Goal: Transaction & Acquisition: Download file/media

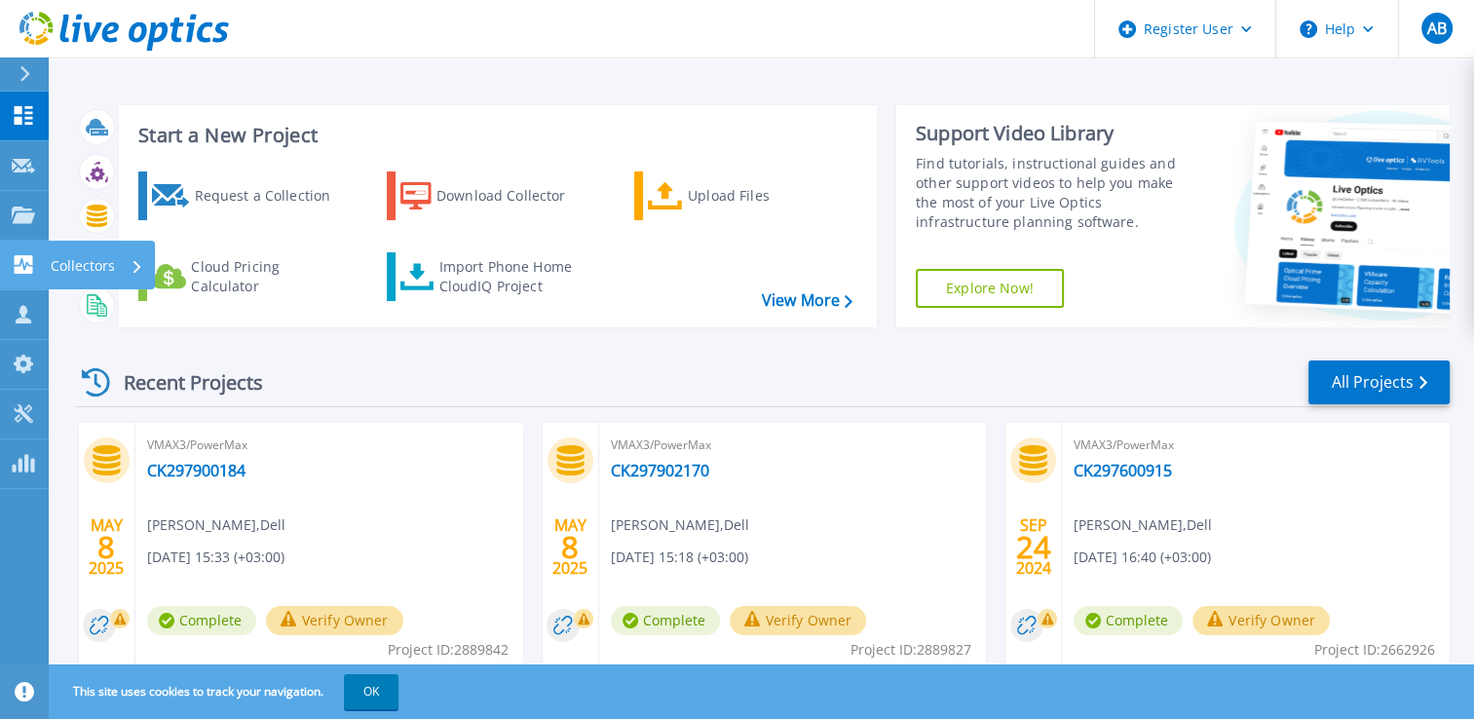
click at [35, 260] on div "Collectors" at bounding box center [63, 264] width 103 height 19
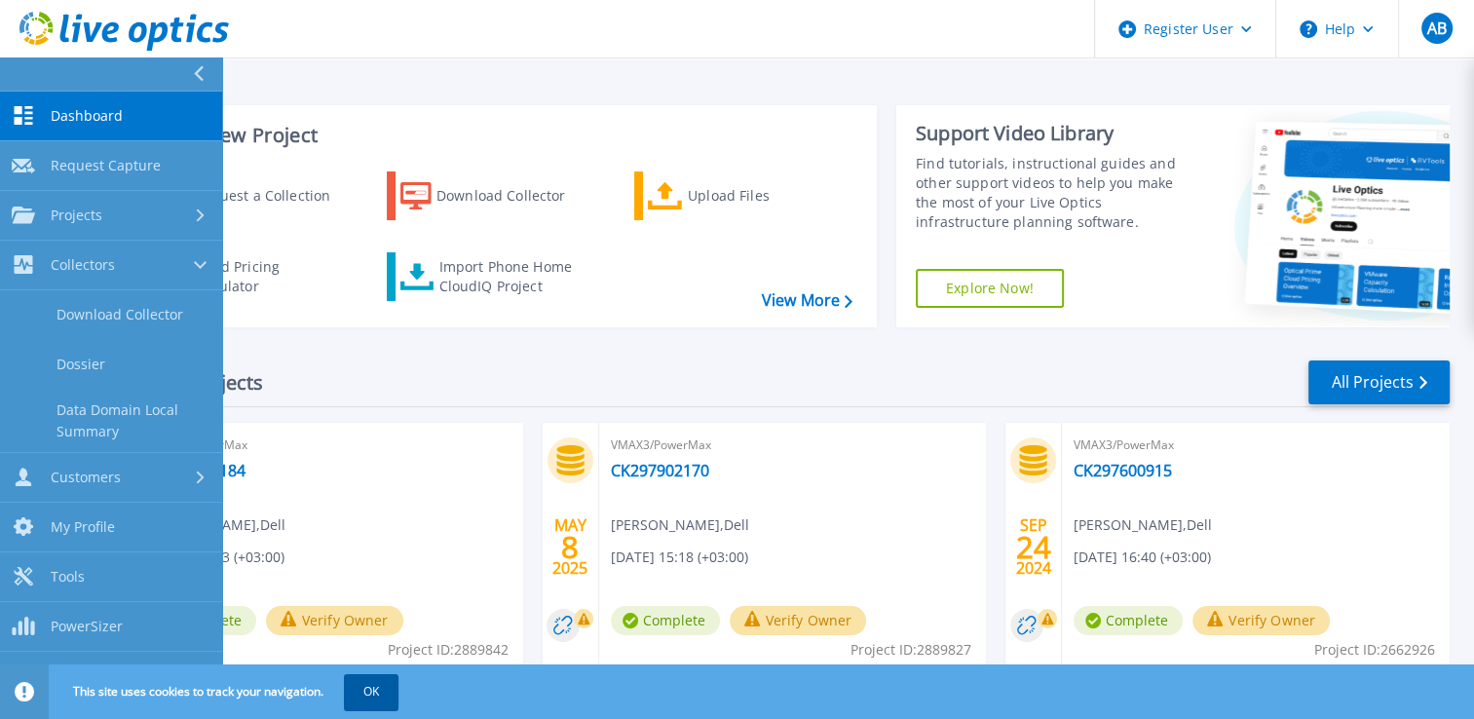
click at [374, 684] on button "OK" at bounding box center [371, 691] width 55 height 35
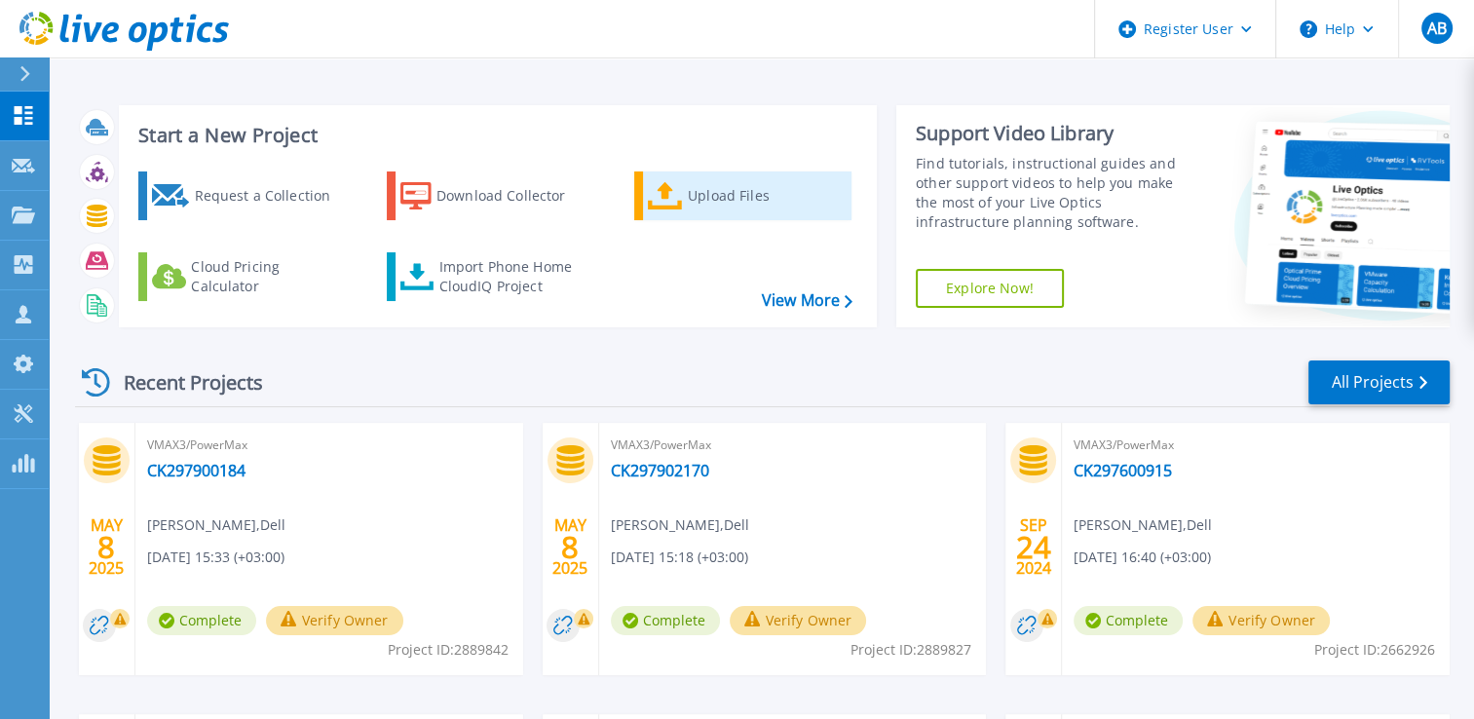
drag, startPoint x: 717, startPoint y: 188, endPoint x: 706, endPoint y: 212, distance: 26.6
click at [717, 188] on div "Upload Files" at bounding box center [766, 195] width 156 height 39
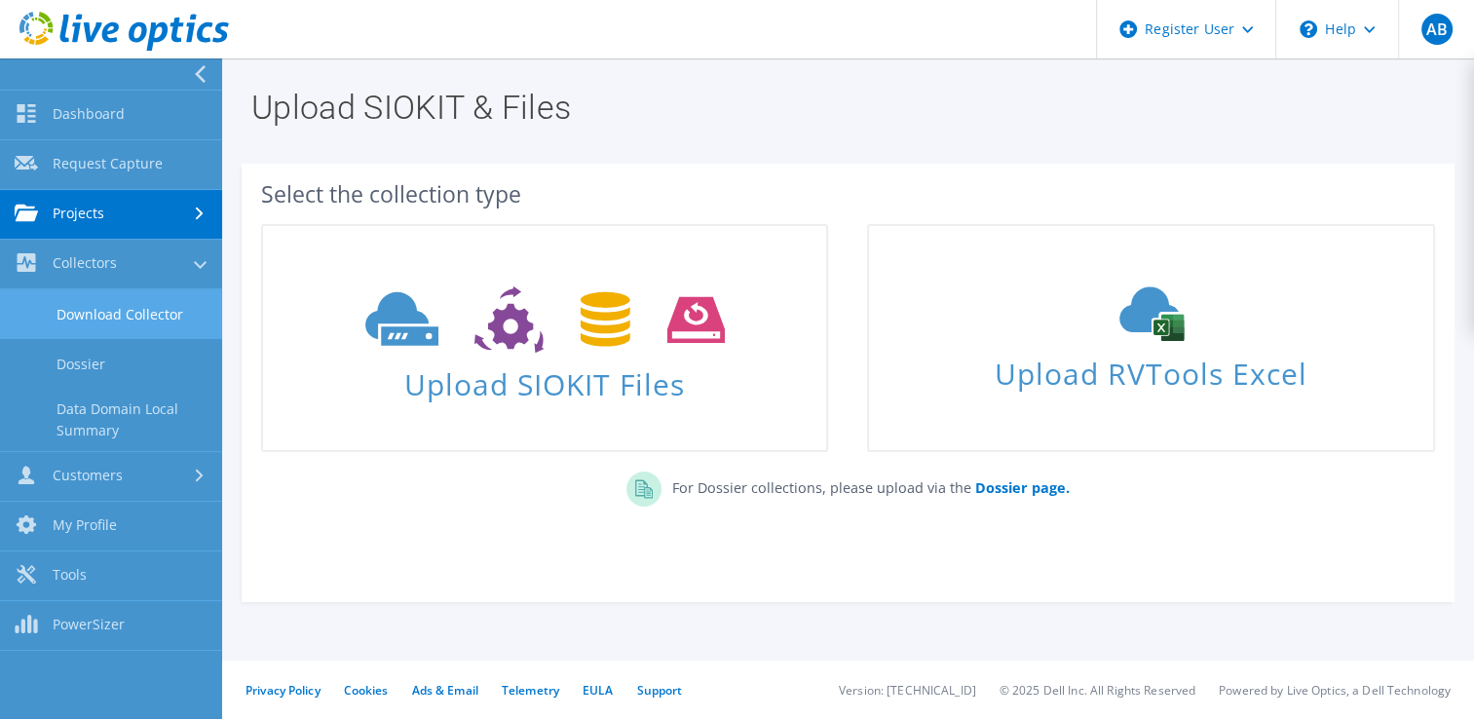
click at [132, 321] on link "Download Collector" at bounding box center [111, 314] width 222 height 50
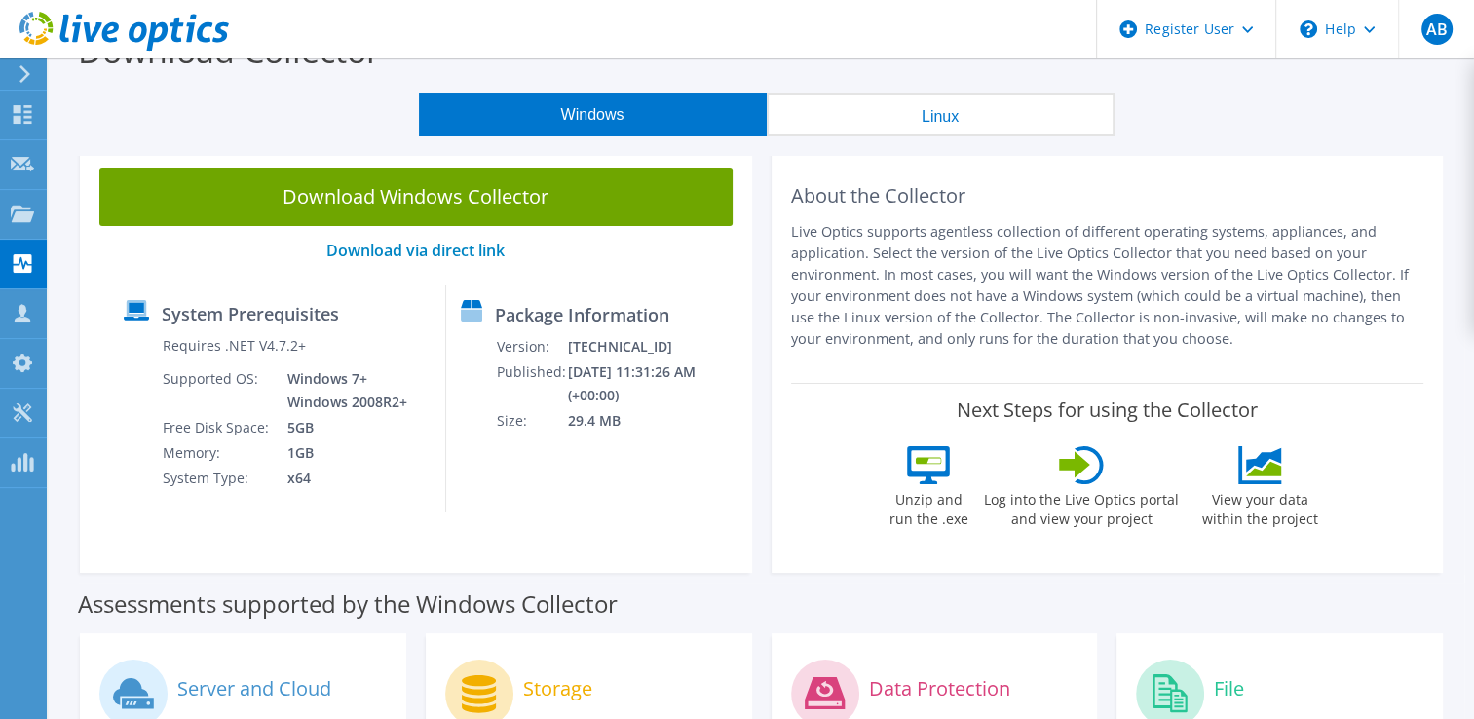
scroll to position [39, 0]
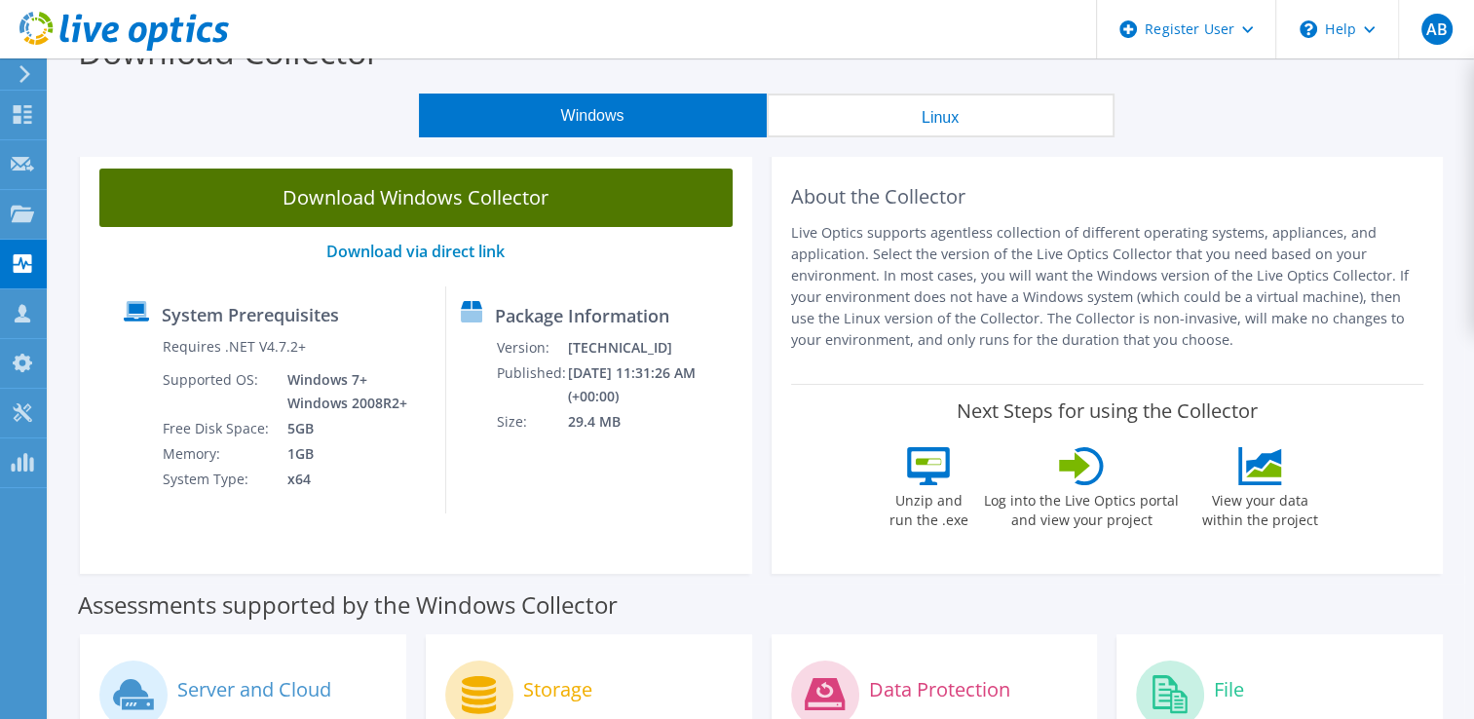
click at [670, 220] on link "Download Windows Collector" at bounding box center [415, 197] width 633 height 58
